Goal: Transaction & Acquisition: Purchase product/service

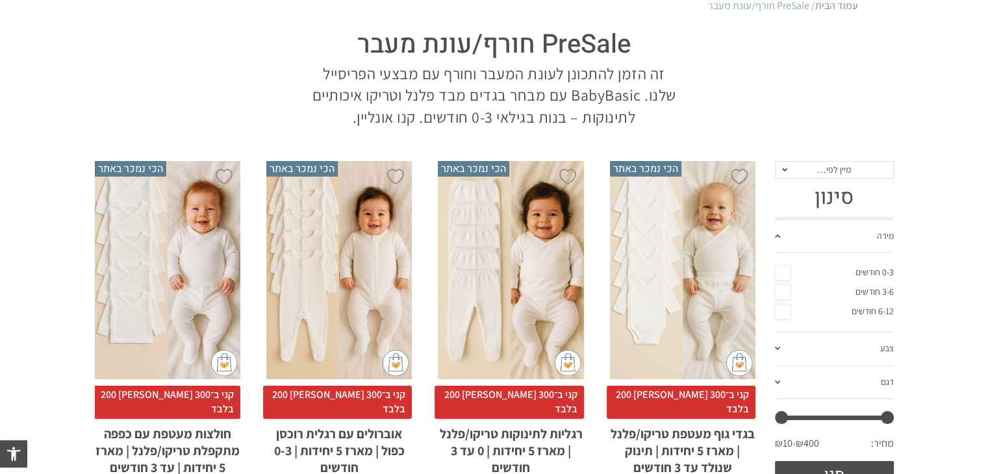
scroll to position [130, 0]
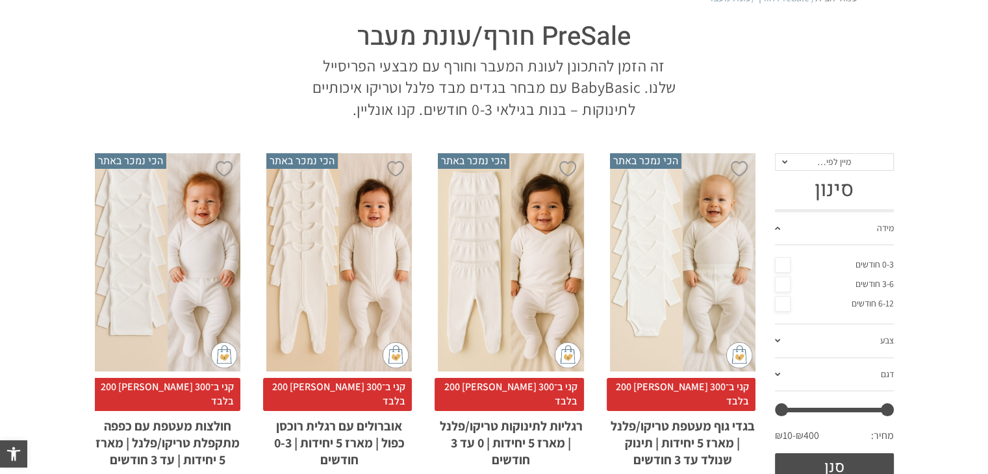
click at [863, 299] on link "6-12 חודשים" at bounding box center [834, 303] width 119 height 19
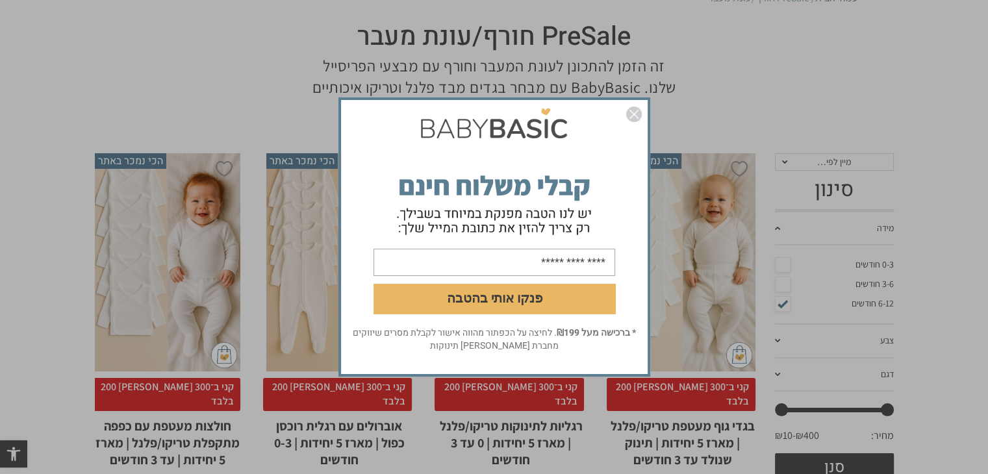
scroll to position [0, 0]
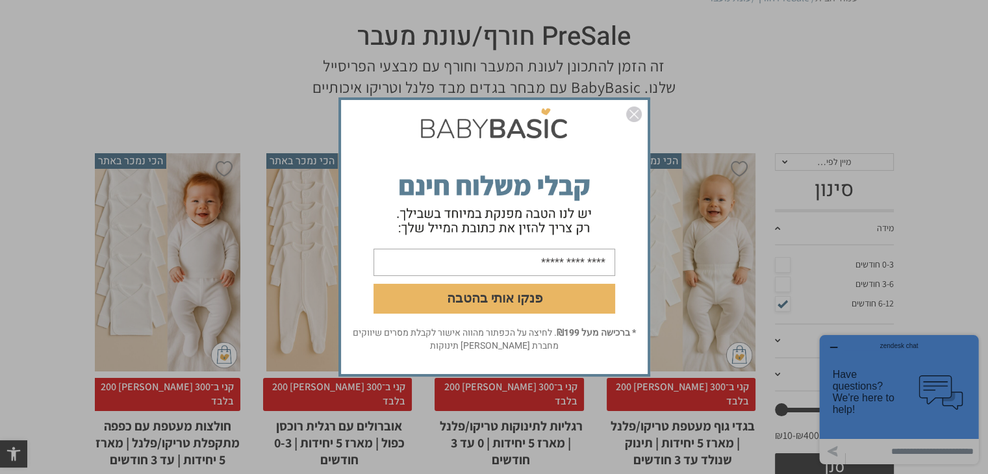
click at [629, 115] on img "סגור" at bounding box center [634, 114] width 16 height 16
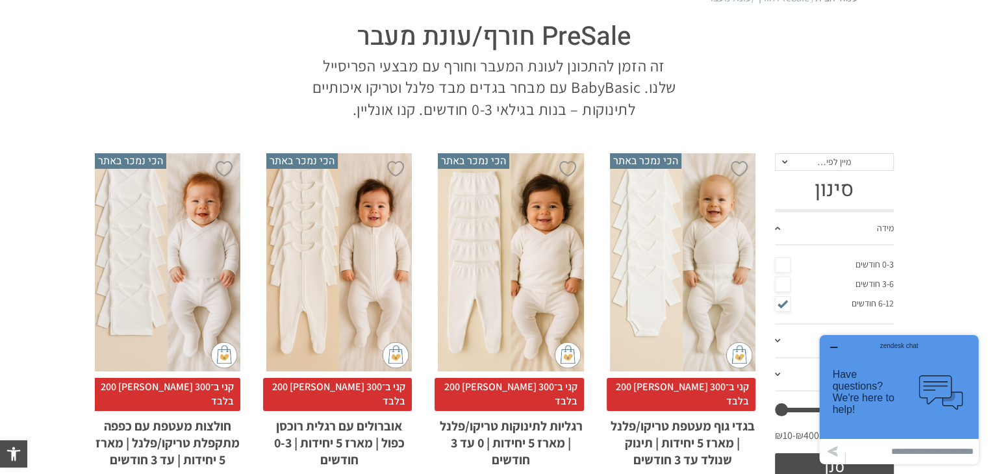
click at [829, 345] on icon "button" at bounding box center [833, 347] width 10 height 10
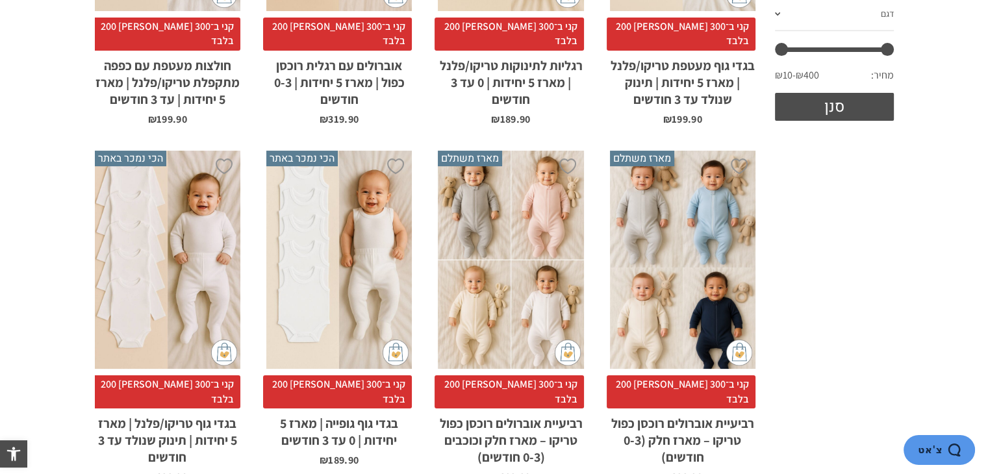
scroll to position [130, 0]
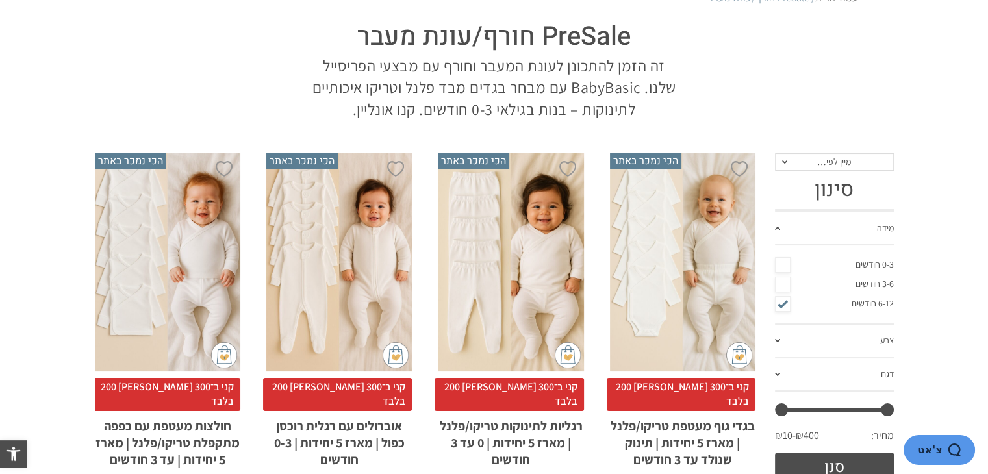
click at [855, 303] on link "6-12 חודשים" at bounding box center [834, 303] width 119 height 19
click at [849, 303] on link "6-12 חודשים" at bounding box center [834, 303] width 119 height 19
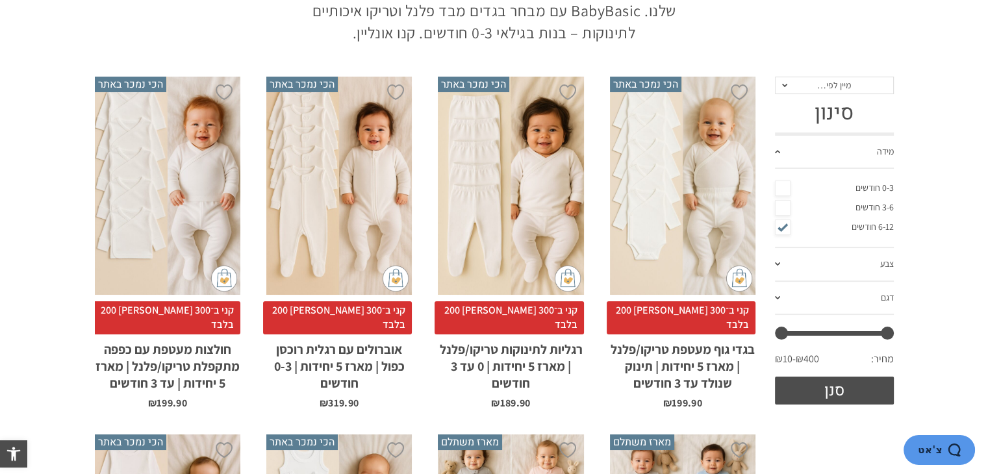
scroll to position [260, 0]
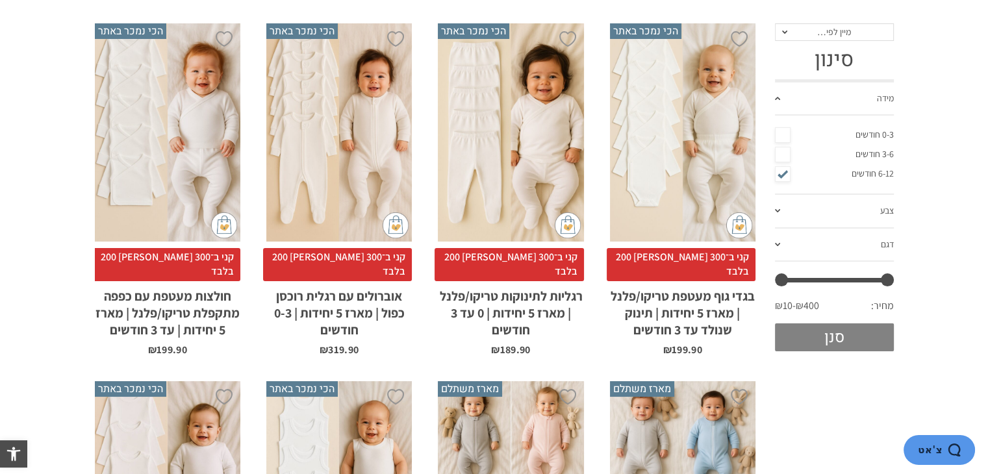
click at [818, 331] on button "סנן" at bounding box center [834, 337] width 119 height 28
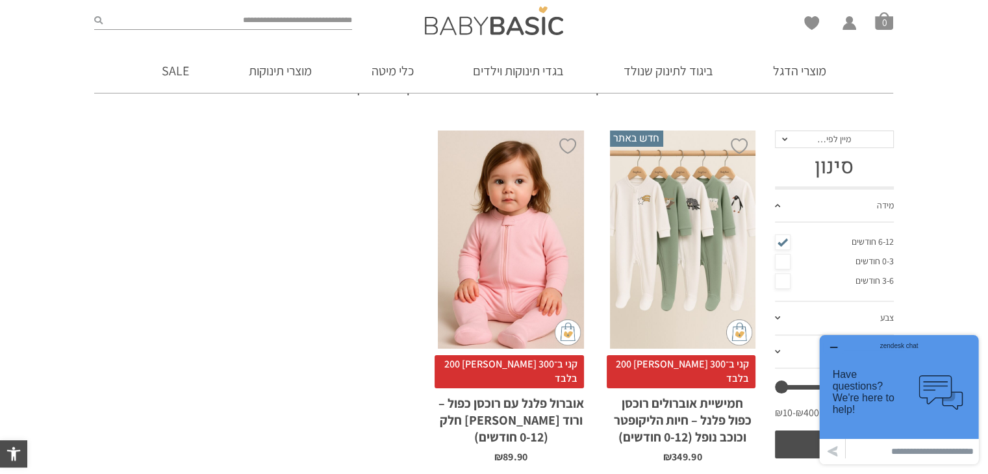
scroll to position [130, 0]
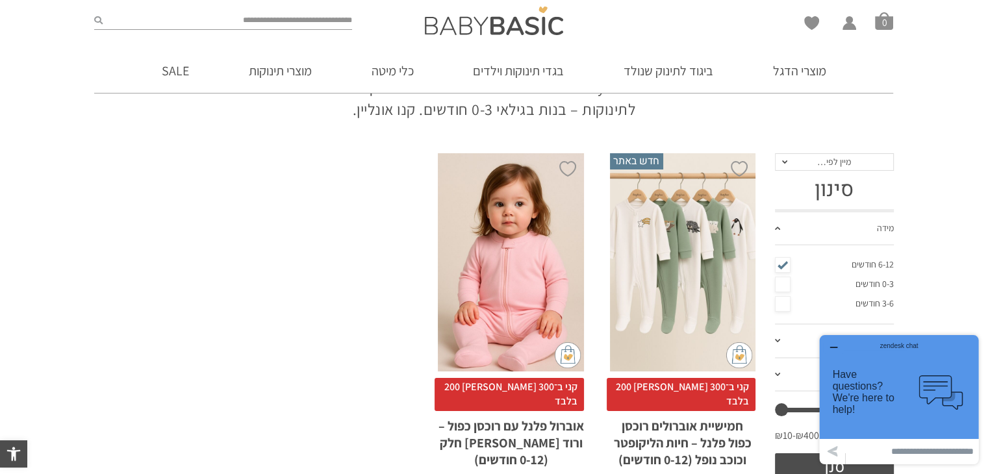
click at [691, 295] on div "x בחירת מידה 0-3m 3-6m 6-12m" at bounding box center [682, 262] width 145 height 219
click at [671, 253] on div "x בחירת מידה 0-3m 3-6m 6-12m" at bounding box center [682, 262] width 145 height 219
click at [649, 184] on div "x בחירת מידה 0-3m 3-6m 6-12m" at bounding box center [682, 262] width 145 height 219
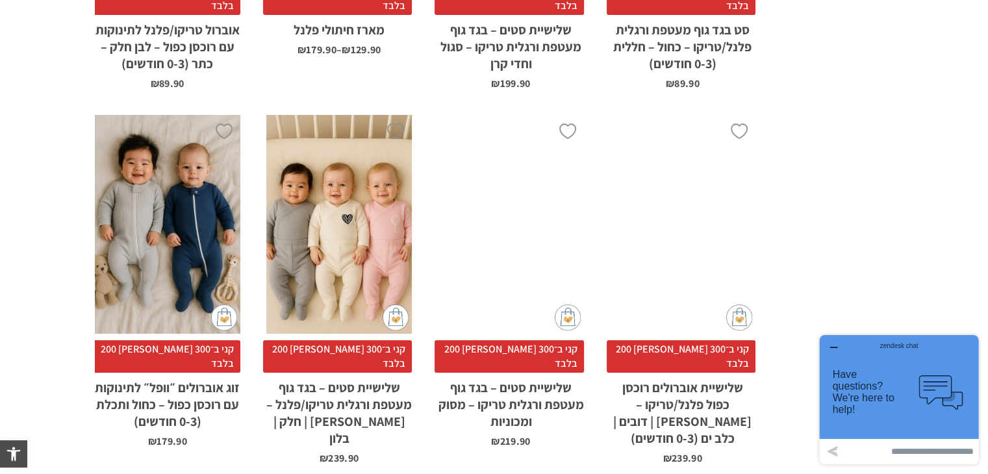
scroll to position [3765, 0]
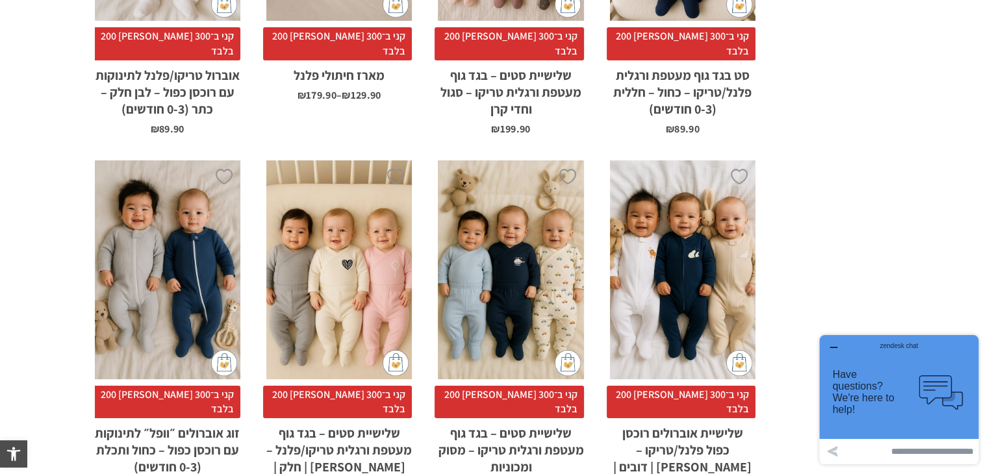
click at [675, 160] on div "x בחירת סוג בד טריקו (עונת מעבר/קיץ) פלנל (חורף)" at bounding box center [682, 269] width 145 height 219
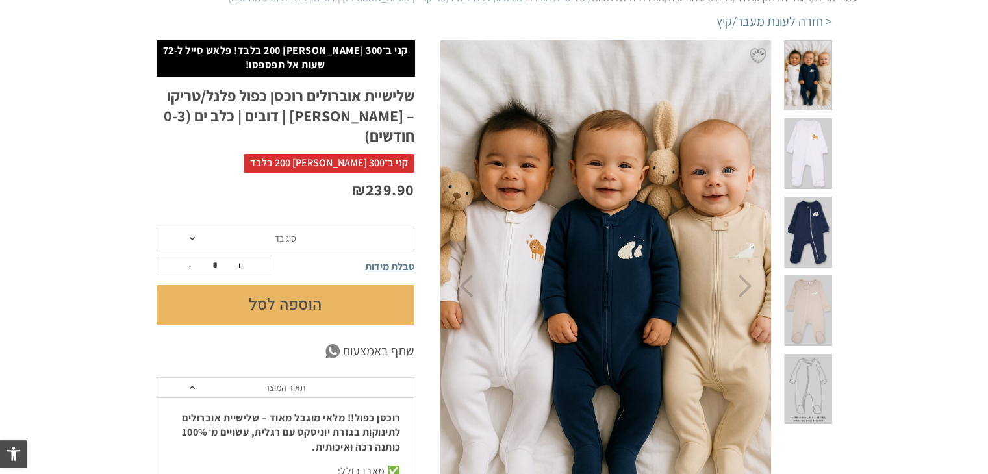
click at [185, 227] on span "סוג בד" at bounding box center [286, 239] width 258 height 25
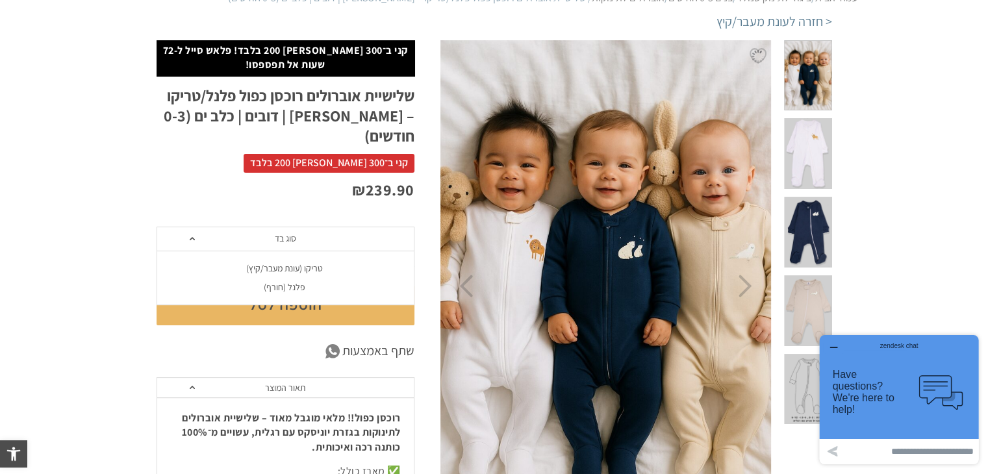
click at [273, 282] on div "פלנל (חורף)" at bounding box center [285, 287] width 258 height 11
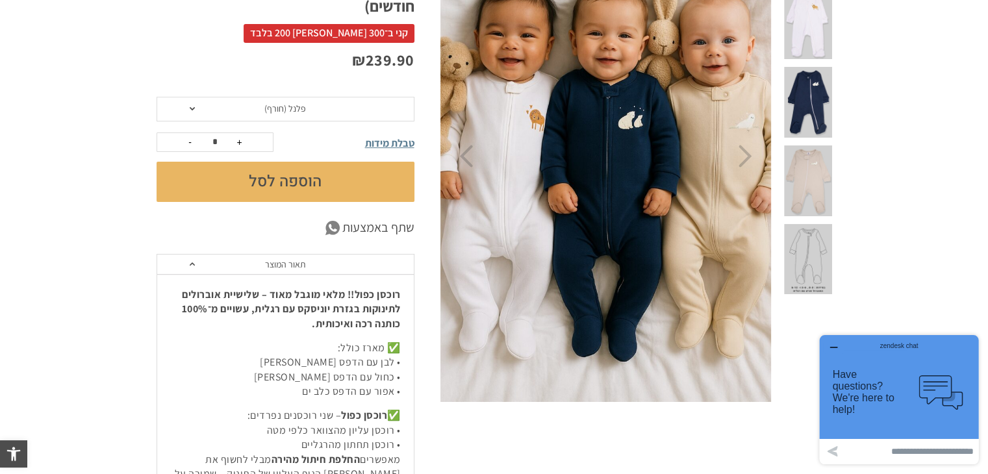
scroll to position [130, 0]
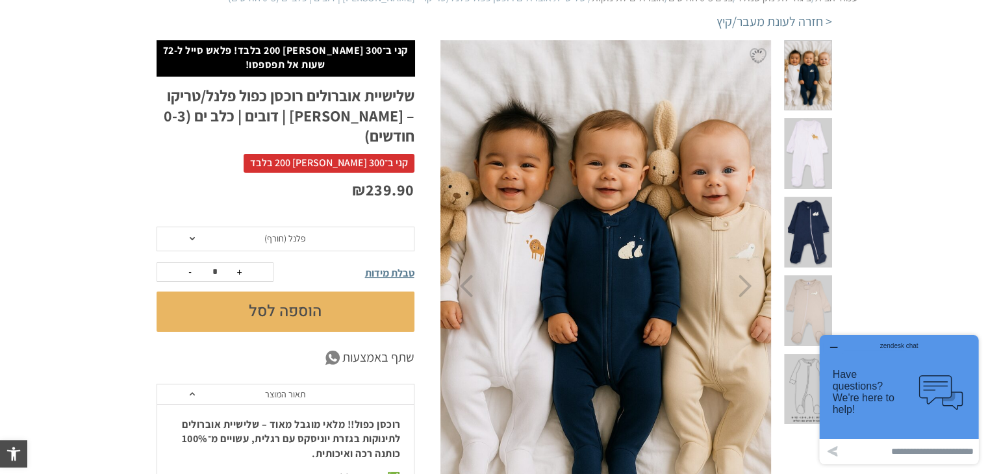
click at [816, 127] on span at bounding box center [807, 153] width 47 height 71
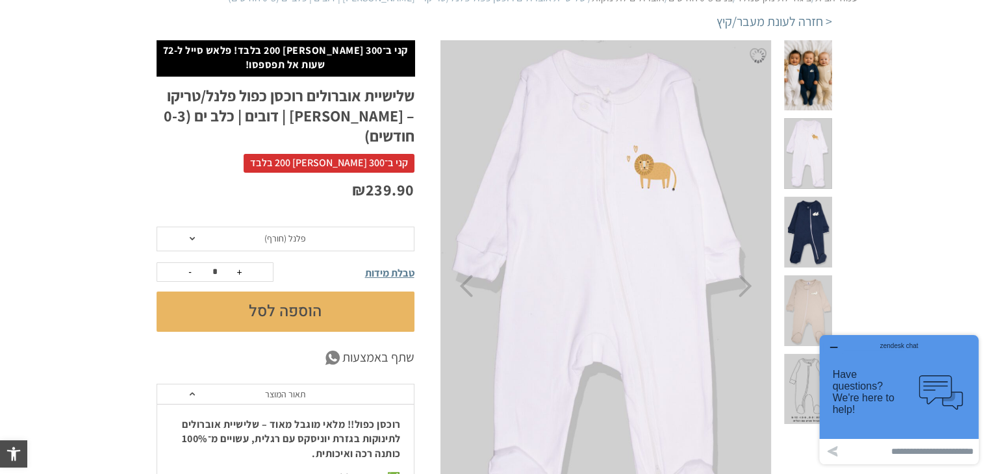
click at [807, 200] on span at bounding box center [807, 232] width 47 height 71
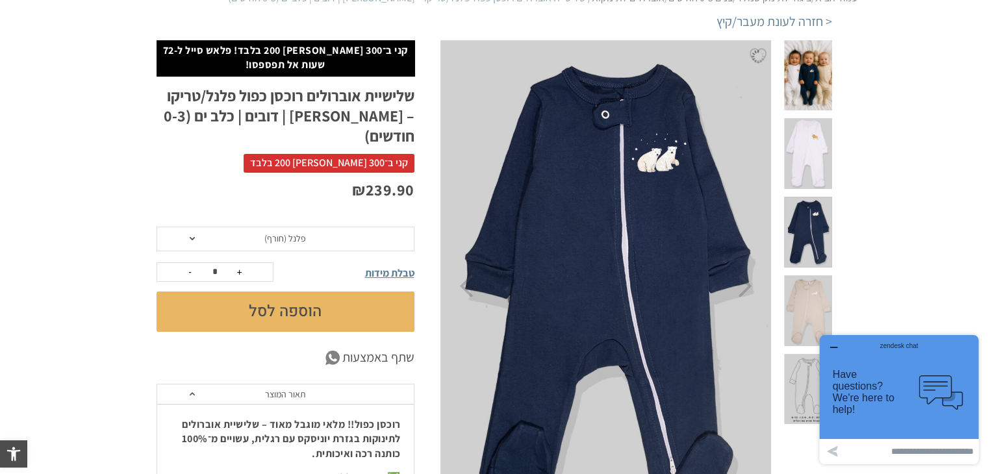
click at [808, 275] on span at bounding box center [807, 310] width 47 height 71
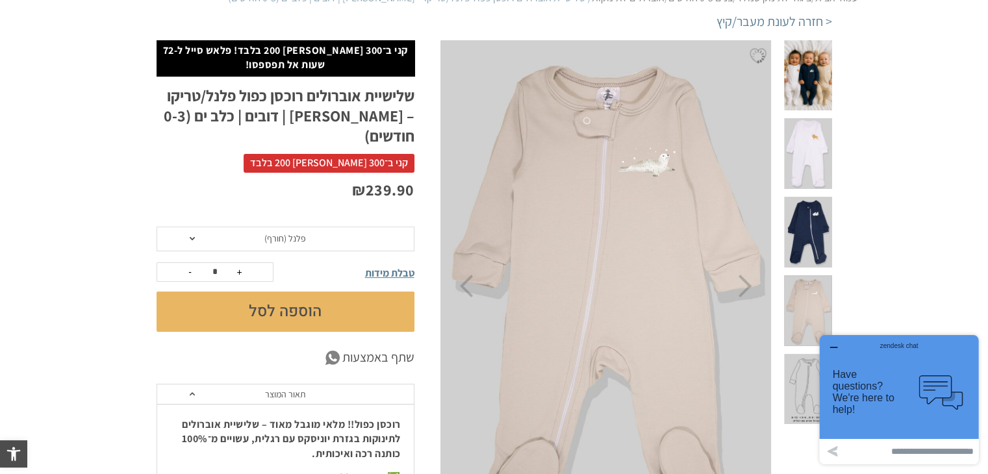
click at [807, 354] on span at bounding box center [807, 389] width 47 height 71
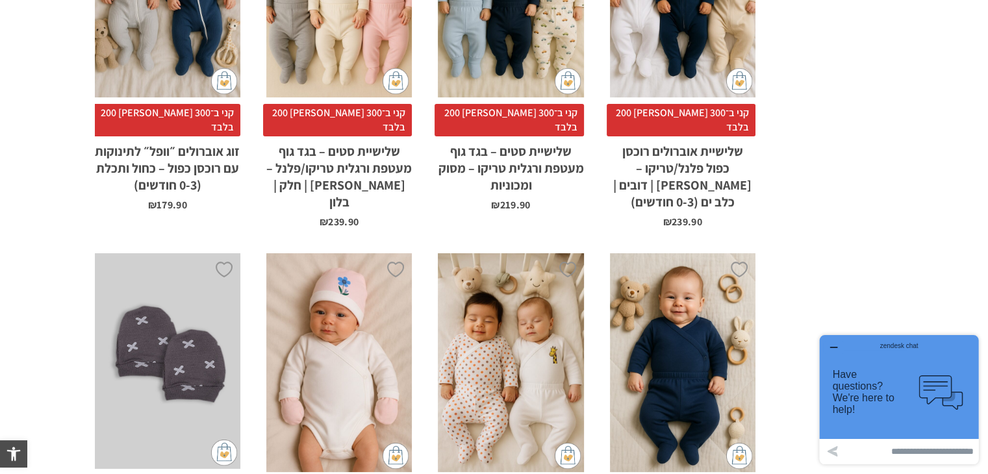
scroll to position [4155, 0]
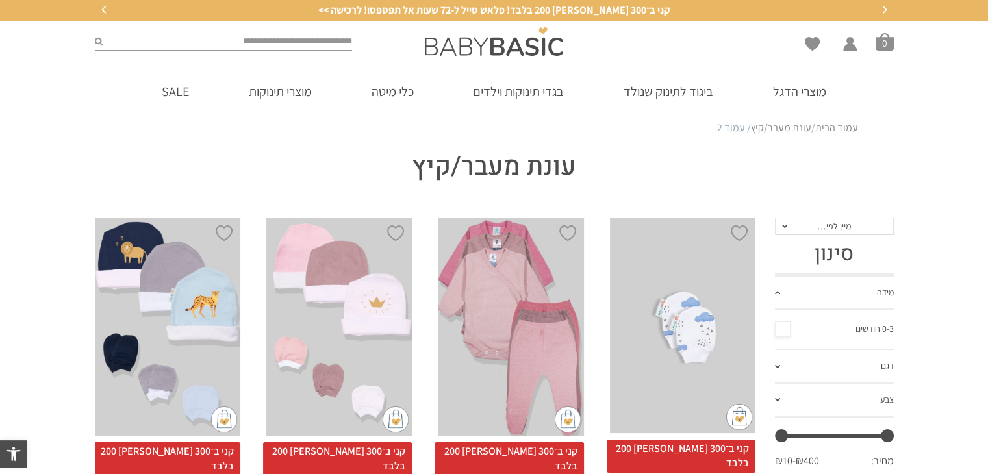
click at [779, 362] on link "דגם" at bounding box center [834, 367] width 119 height 34
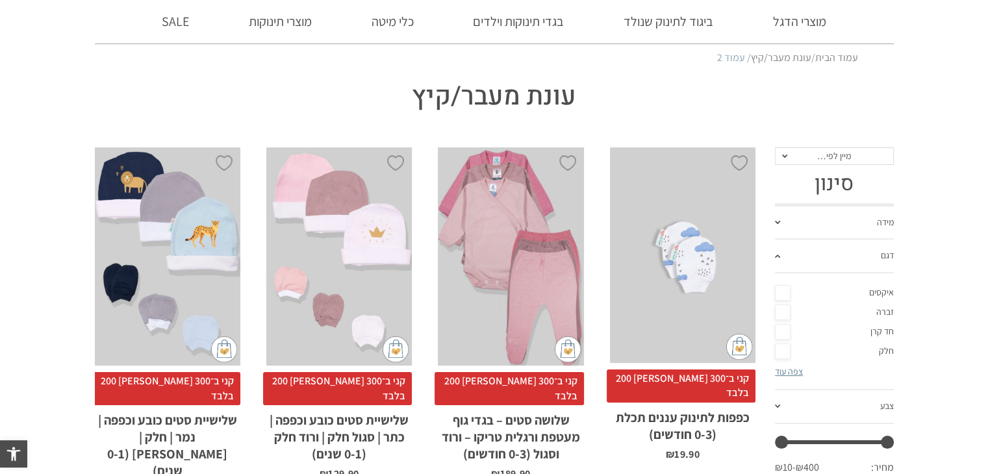
scroll to position [65, 0]
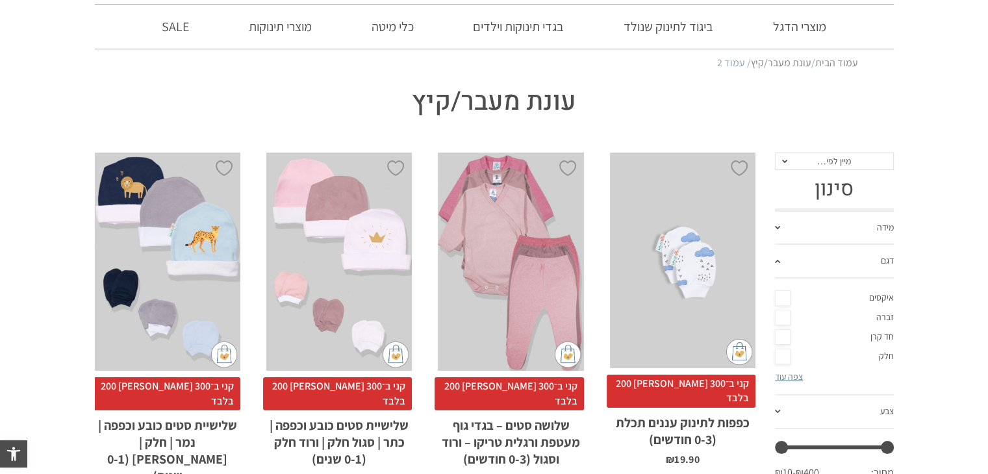
click at [782, 161] on span at bounding box center [784, 161] width 5 height 3
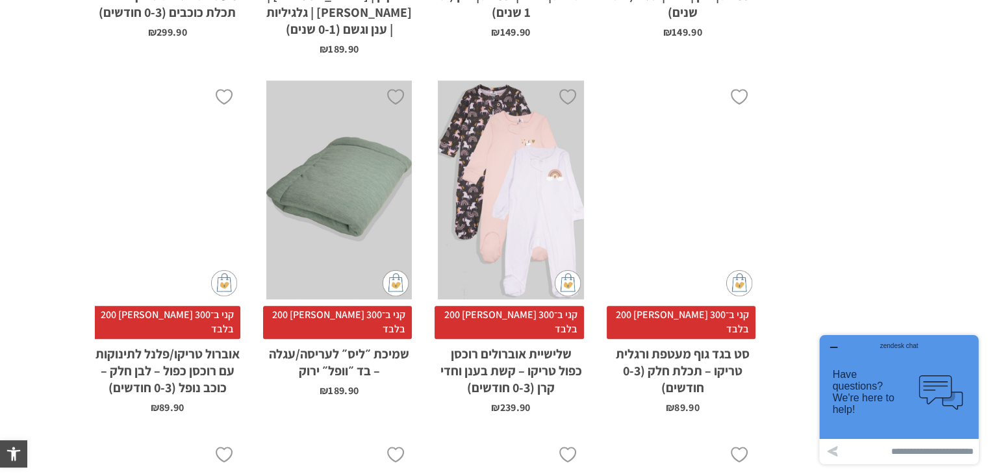
scroll to position [909, 0]
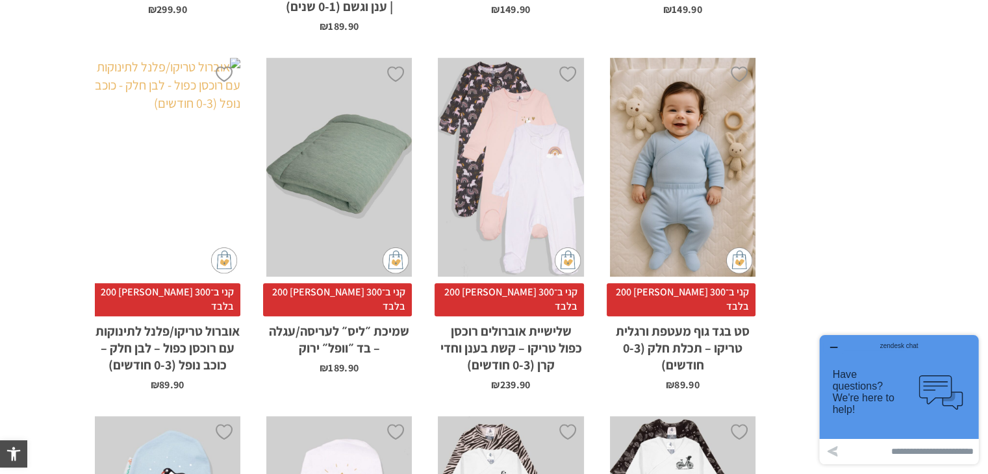
click at [171, 158] on div "x בחירת סוג בד טריקו (עונת מעבר/קיץ) פלנל (חורף)" at bounding box center [167, 167] width 145 height 219
click at [535, 127] on div "x הוספה לסל" at bounding box center [510, 167] width 145 height 219
